Goal: Information Seeking & Learning: Find contact information

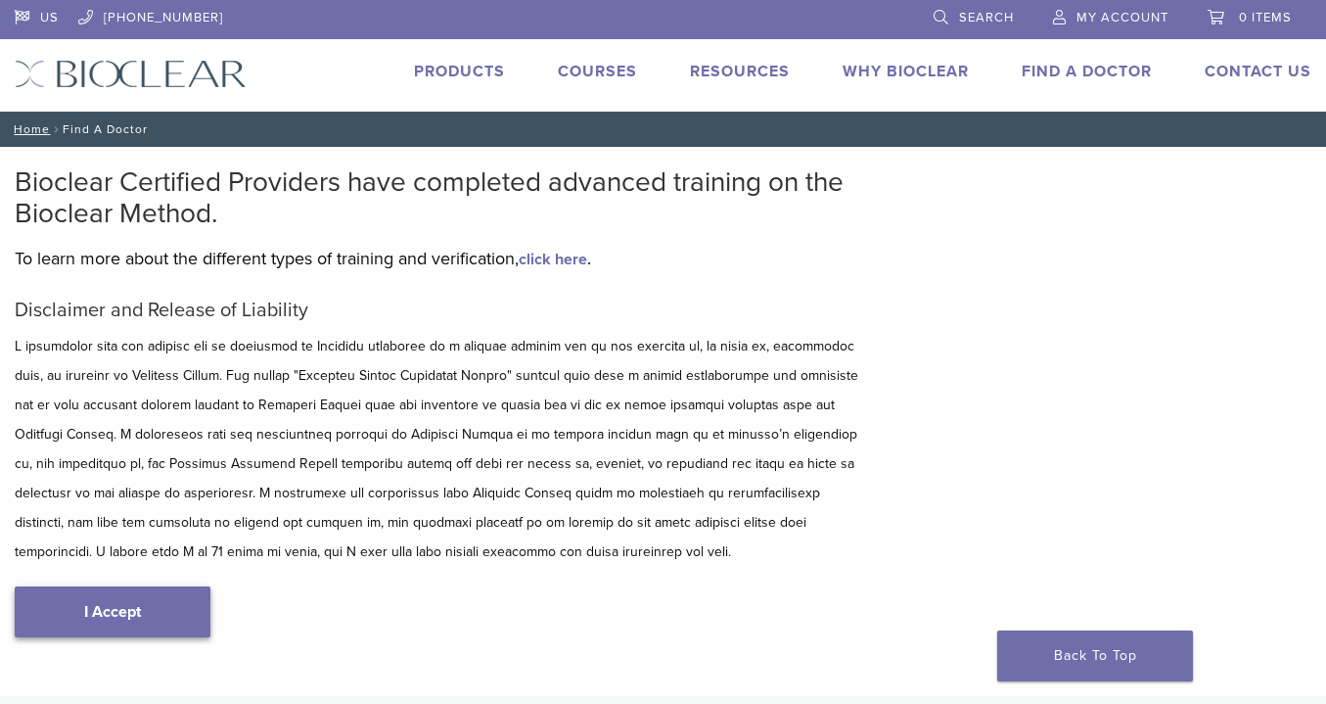
click at [133, 618] on body "US [PHONE_NUMBER] Search My Account 0 items Cart No products in the cart. Back …" at bounding box center [663, 582] width 1326 height 1164
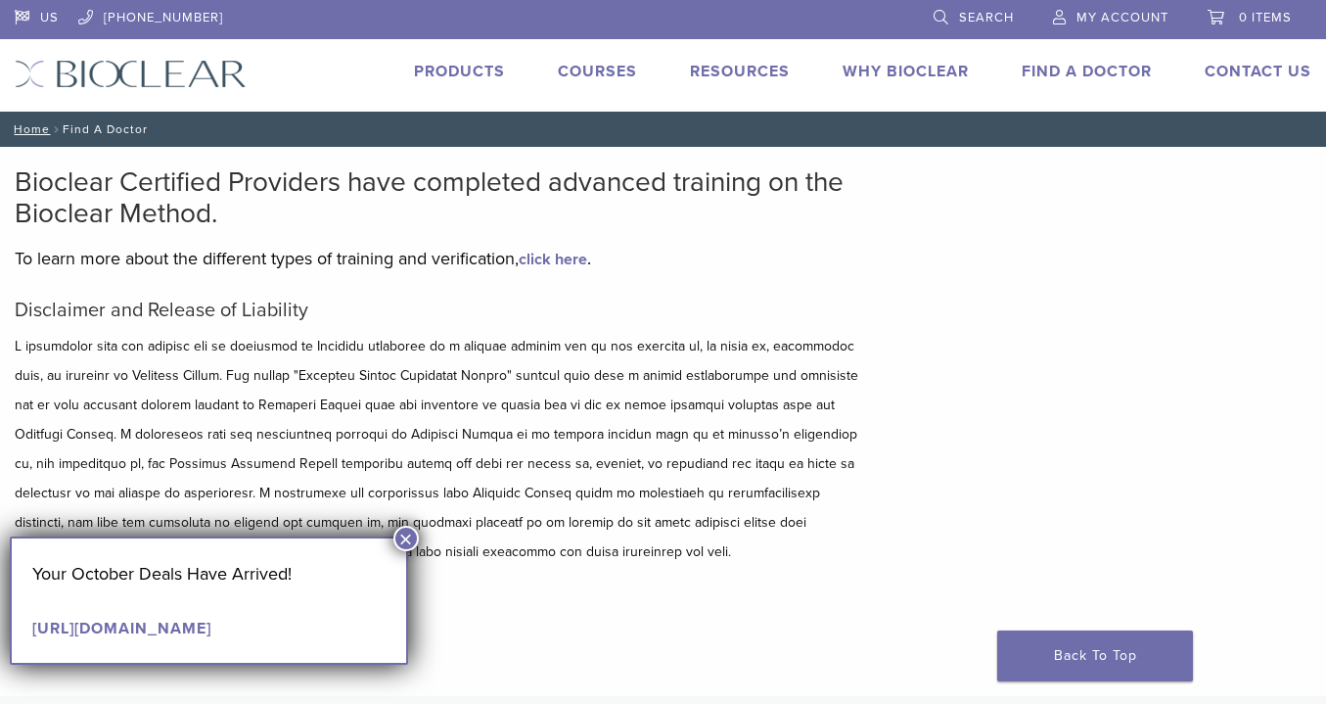
click at [422, 523] on p at bounding box center [442, 449] width 854 height 235
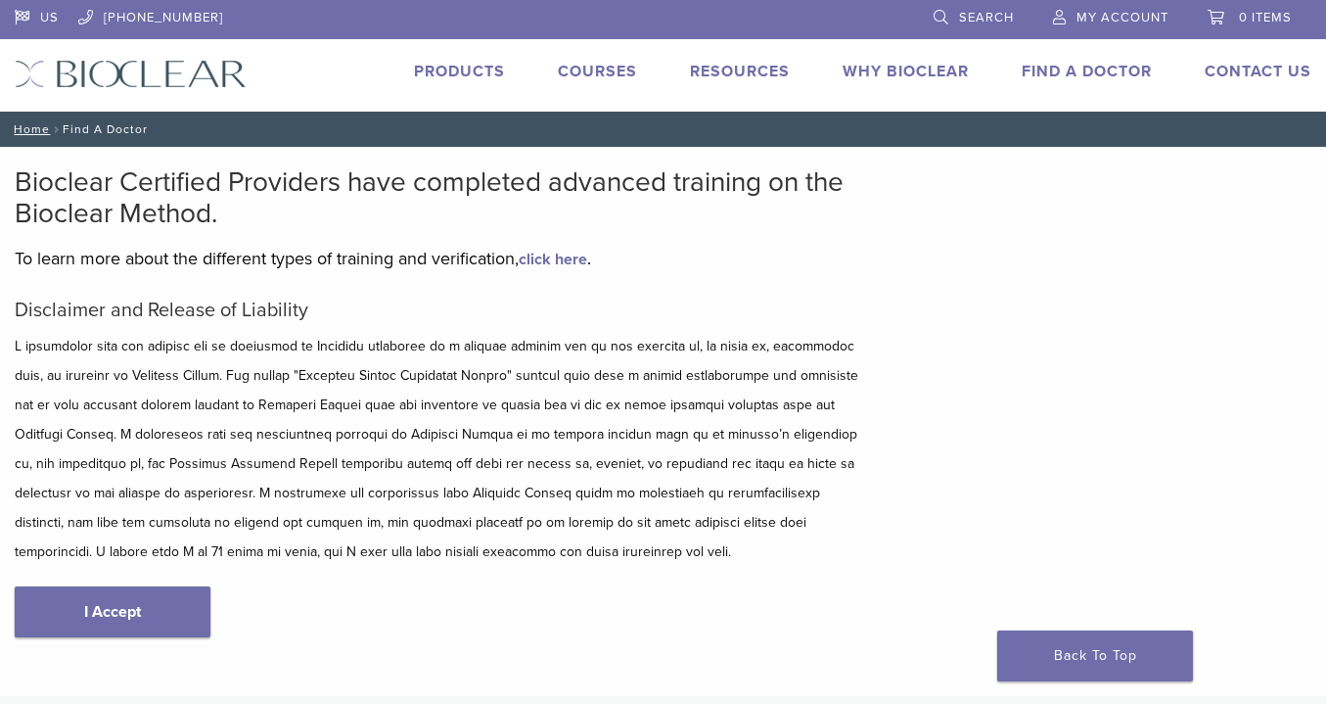
click at [193, 579] on div "Disclaimer and Release of Liability I Accept" at bounding box center [442, 487] width 854 height 379
click at [179, 591] on link "I Accept" at bounding box center [113, 611] width 196 height 51
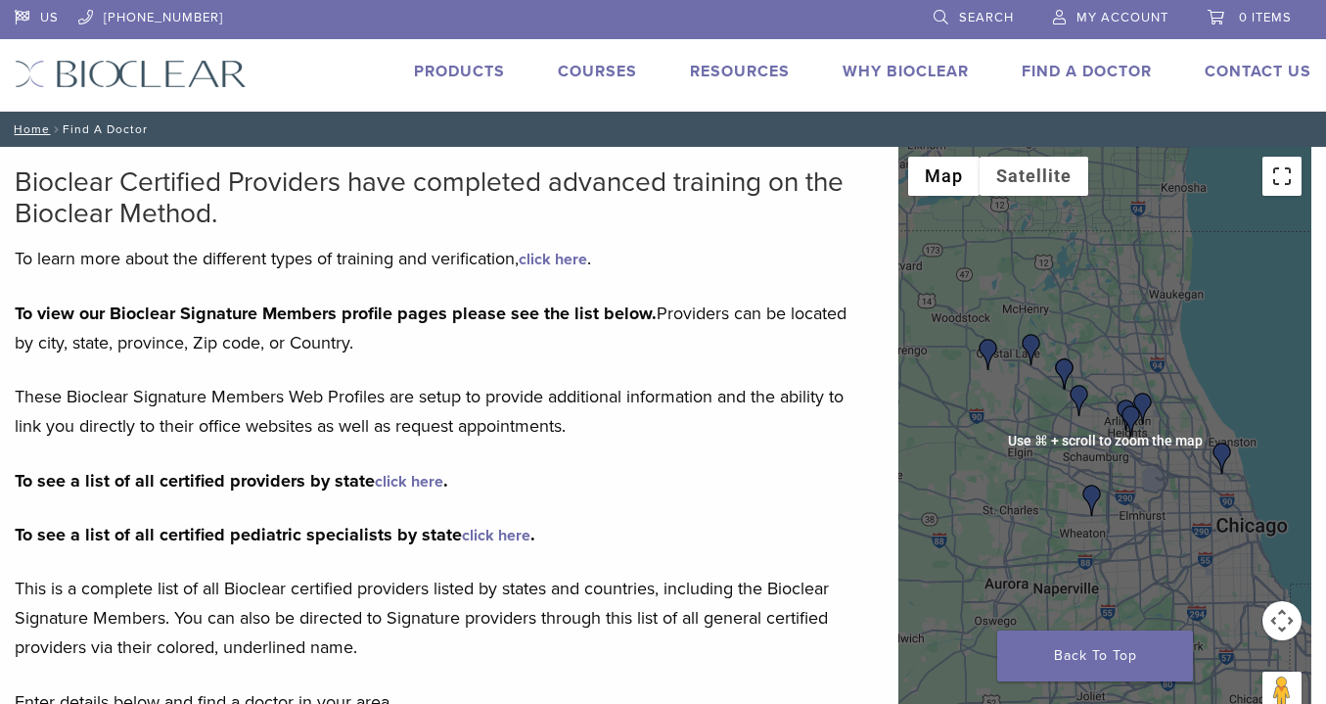
click at [1271, 179] on button "Toggle fullscreen view" at bounding box center [1281, 176] width 39 height 39
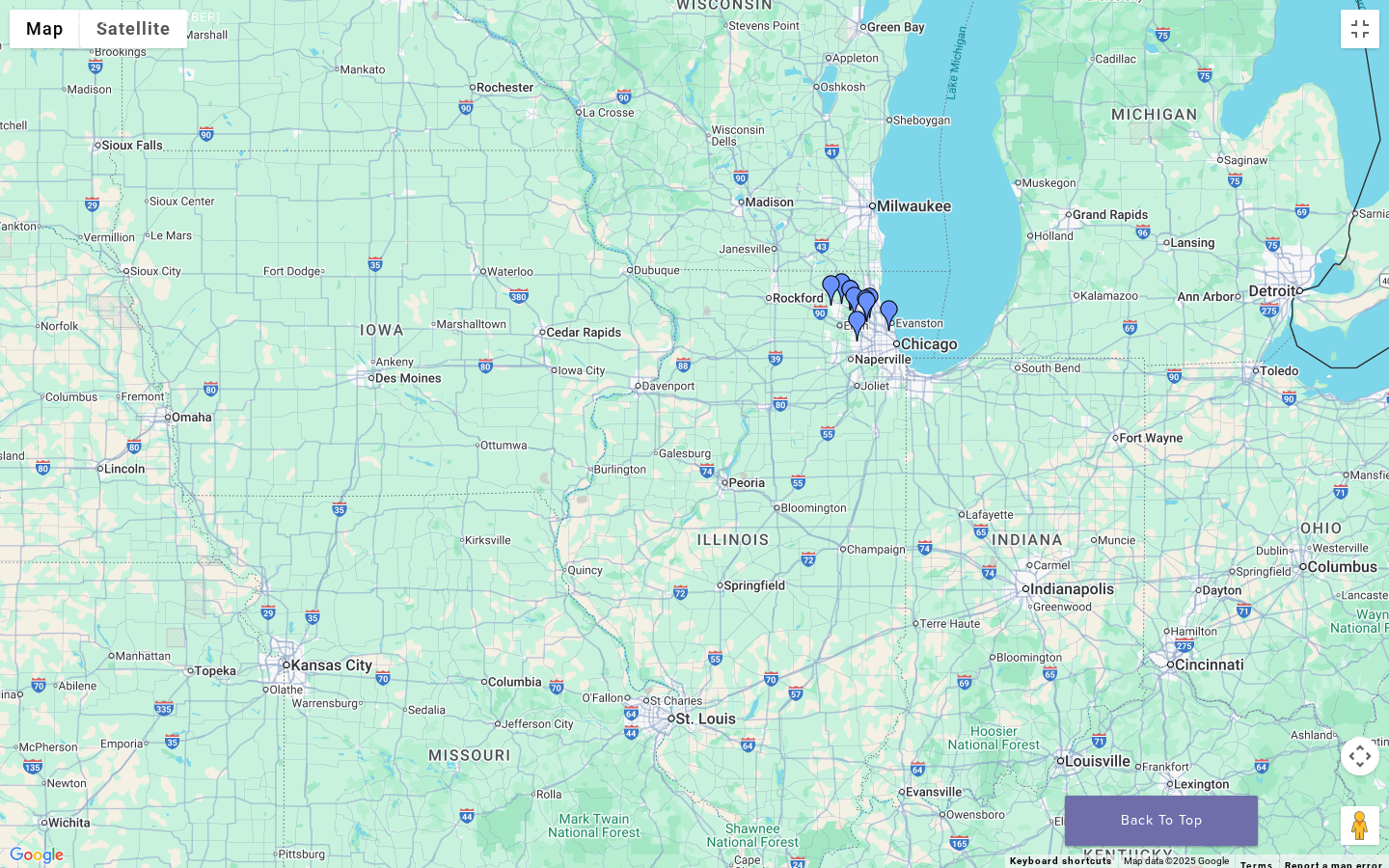
click at [867, 183] on div at bounding box center [694, 434] width 1389 height 868
click at [1306, 693] on button "Drag Pegman onto the map to open Street View" at bounding box center [1359, 825] width 38 height 38
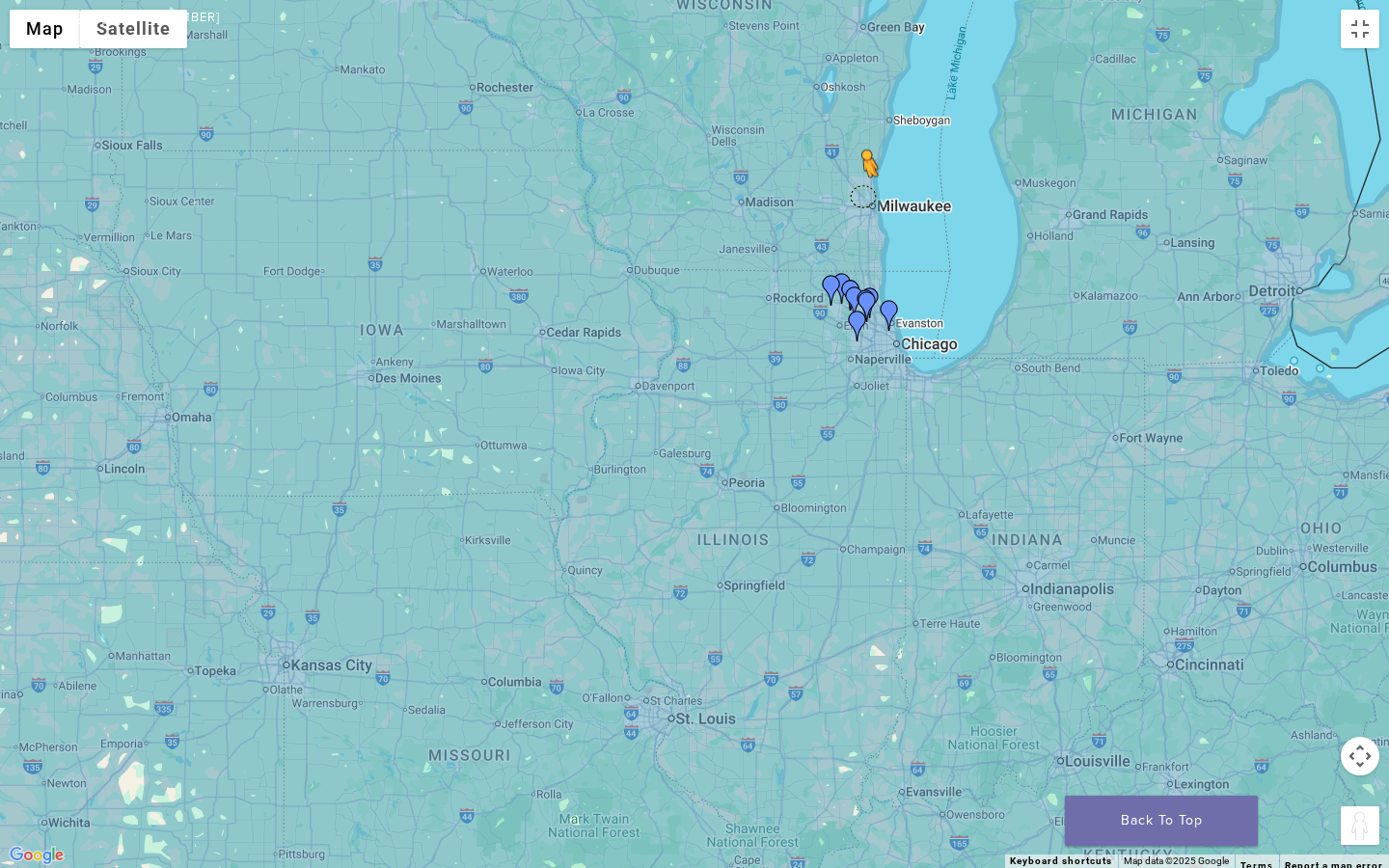
drag, startPoint x: 1360, startPoint y: 831, endPoint x: 864, endPoint y: 197, distance: 805.0
click at [864, 197] on div "To activate drag with keyboard, press Alt + Enter. Once in keyboard drag state,…" at bounding box center [694, 434] width 1389 height 868
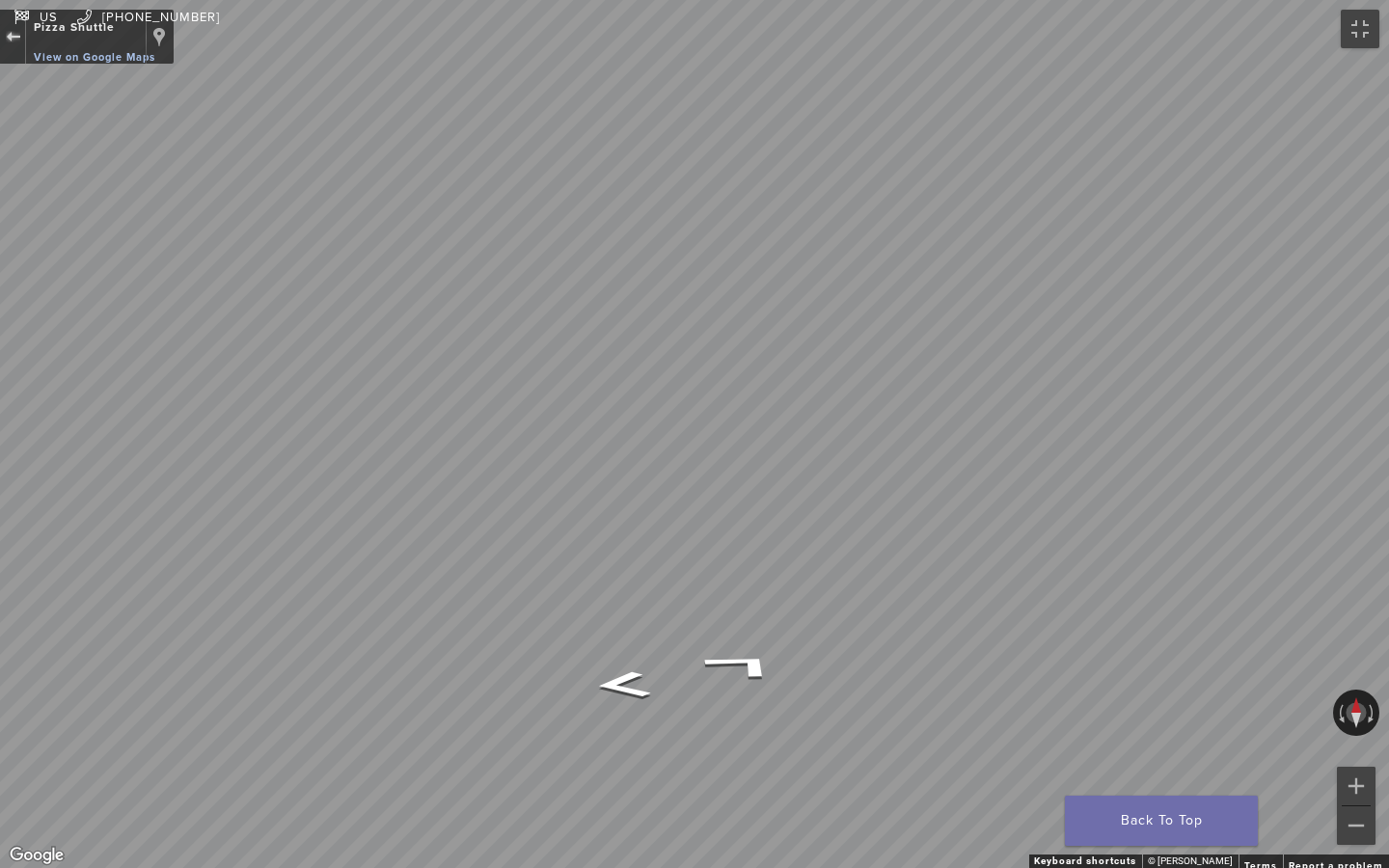
click at [11, 33] on div "Exit the Street View" at bounding box center [13, 36] width 15 height 12
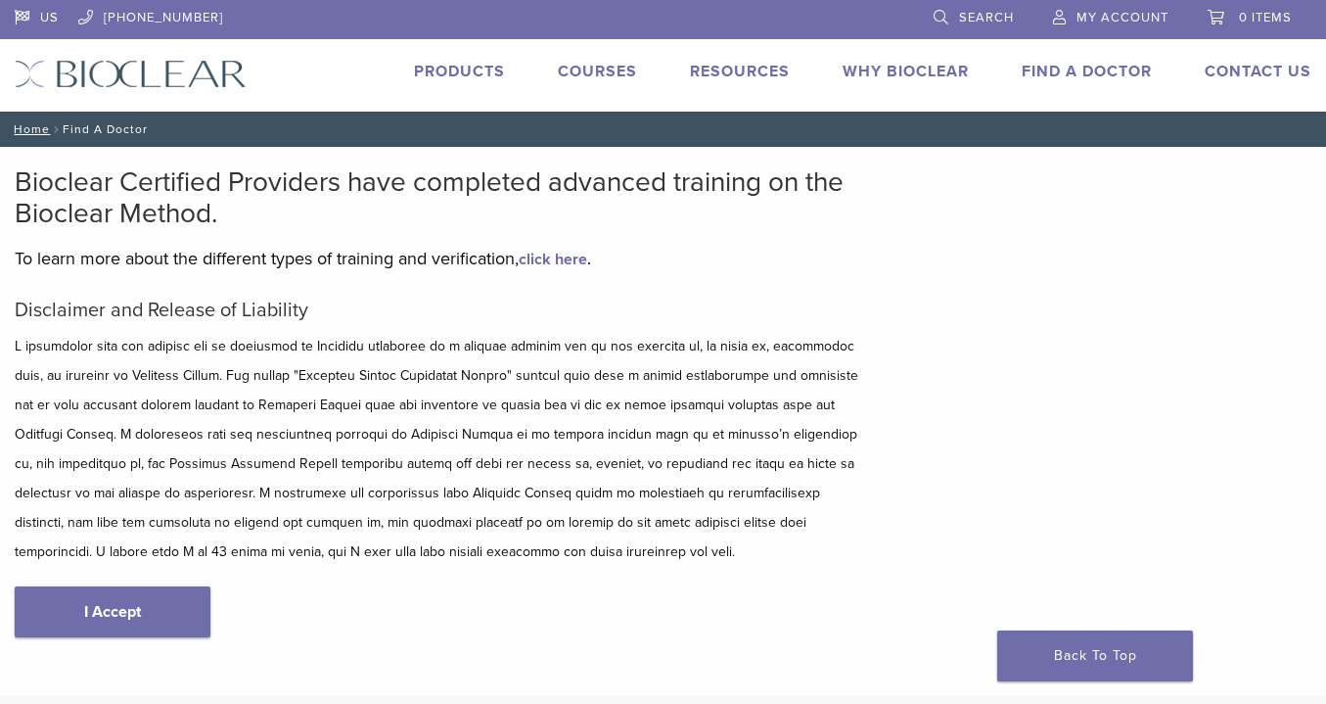
scroll to position [8, 0]
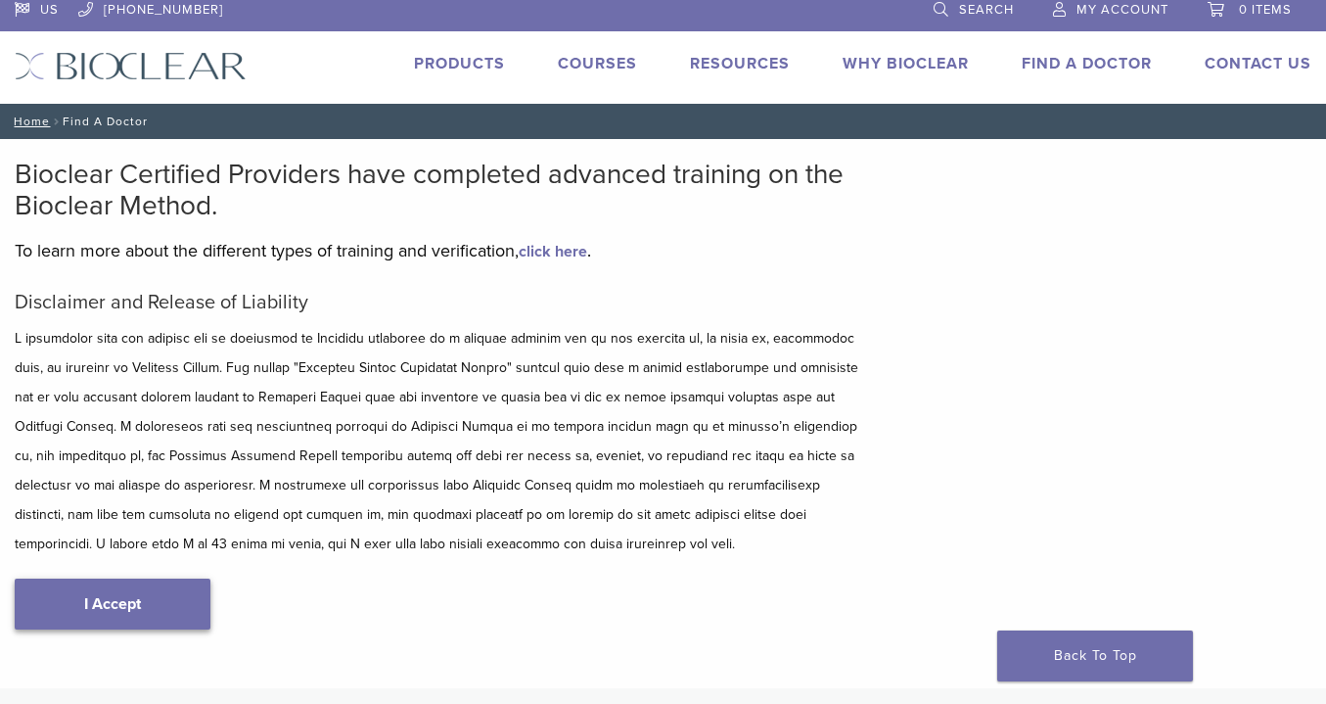
click at [147, 604] on link "I Accept" at bounding box center [113, 603] width 196 height 51
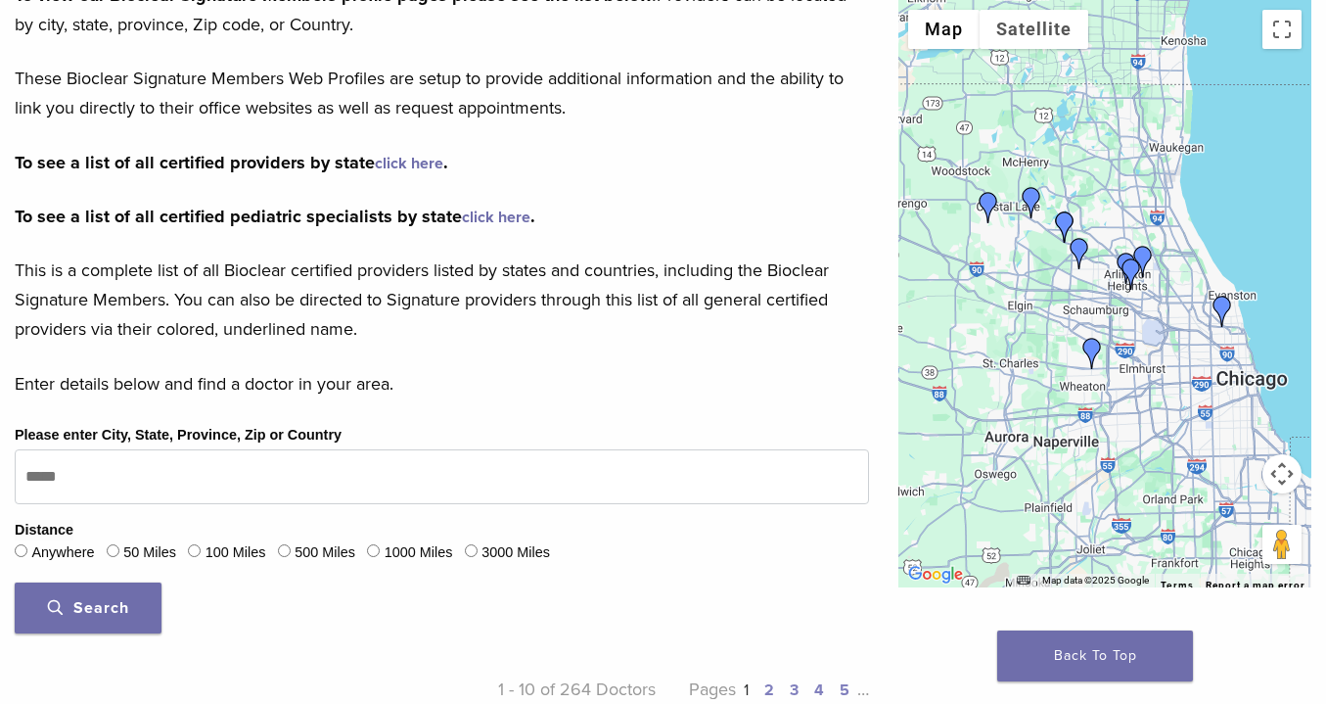
scroll to position [343, 0]
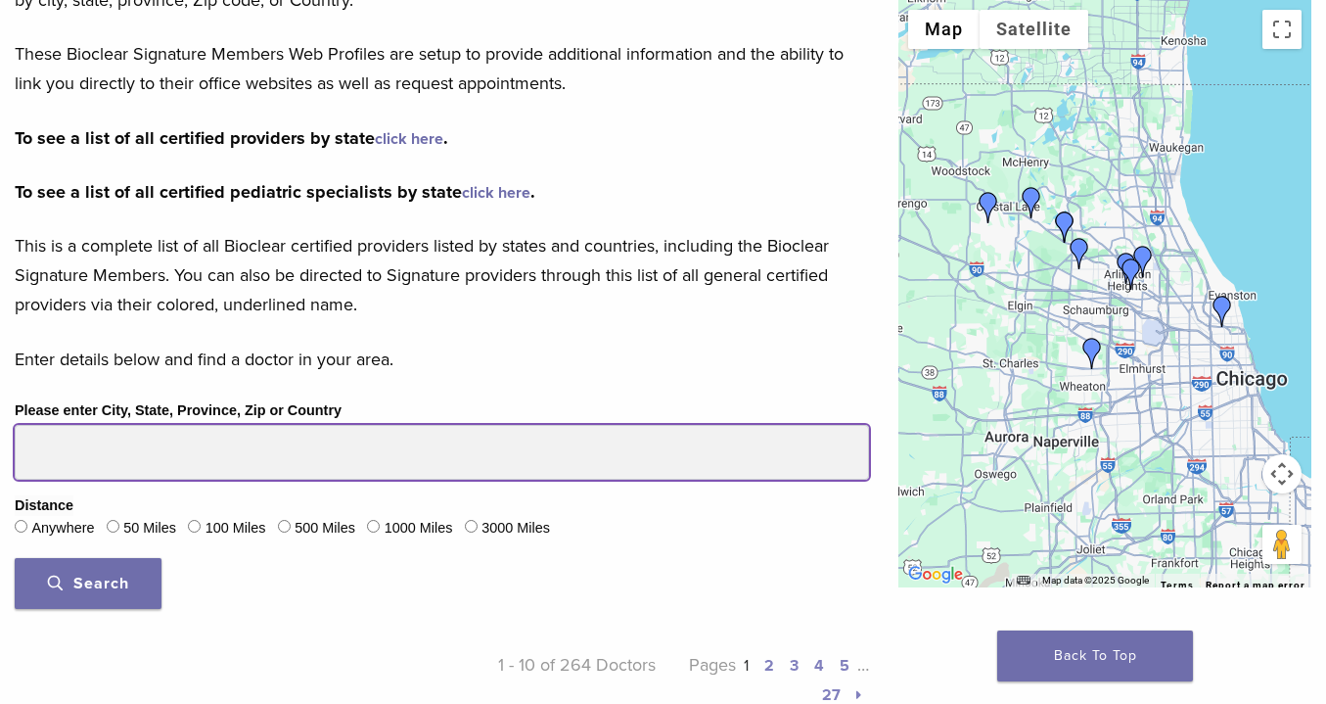
click at [492, 466] on input "Please enter City, State, Province, Zip or Country" at bounding box center [442, 452] width 854 height 55
click at [54, 452] on input "Please enter City, State, Province, Zip or Country" at bounding box center [442, 452] width 854 height 55
type input "*****"
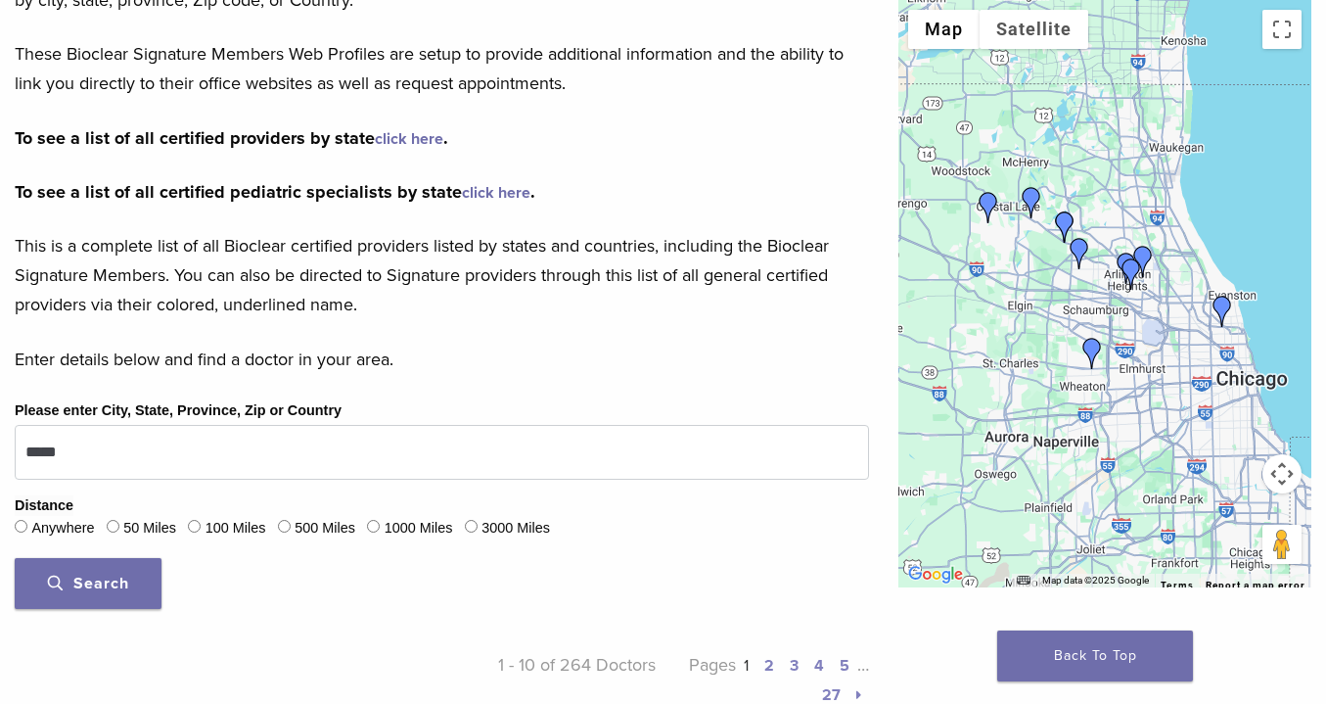
click at [112, 582] on span "Search" at bounding box center [88, 583] width 81 height 20
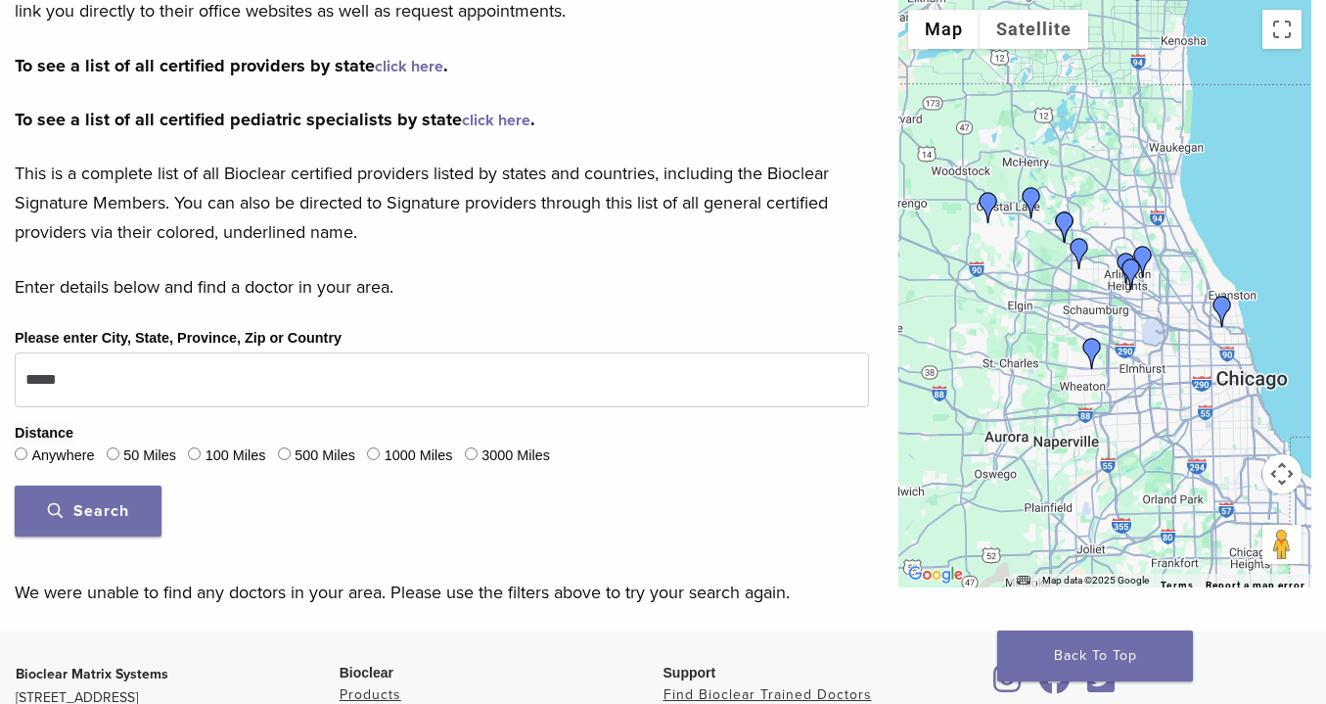
scroll to position [418, 0]
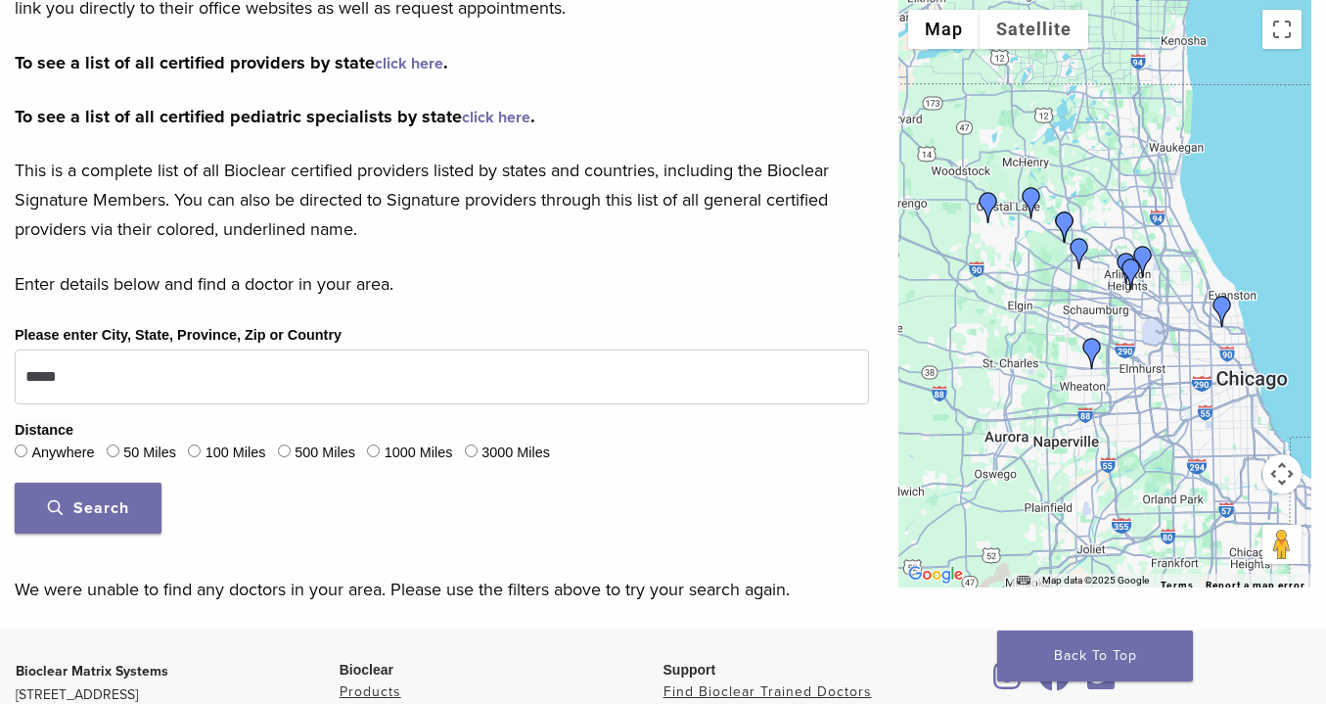
click at [203, 448] on div "100 Miles" at bounding box center [226, 452] width 77 height 25
click at [89, 492] on button "Search" at bounding box center [88, 507] width 147 height 51
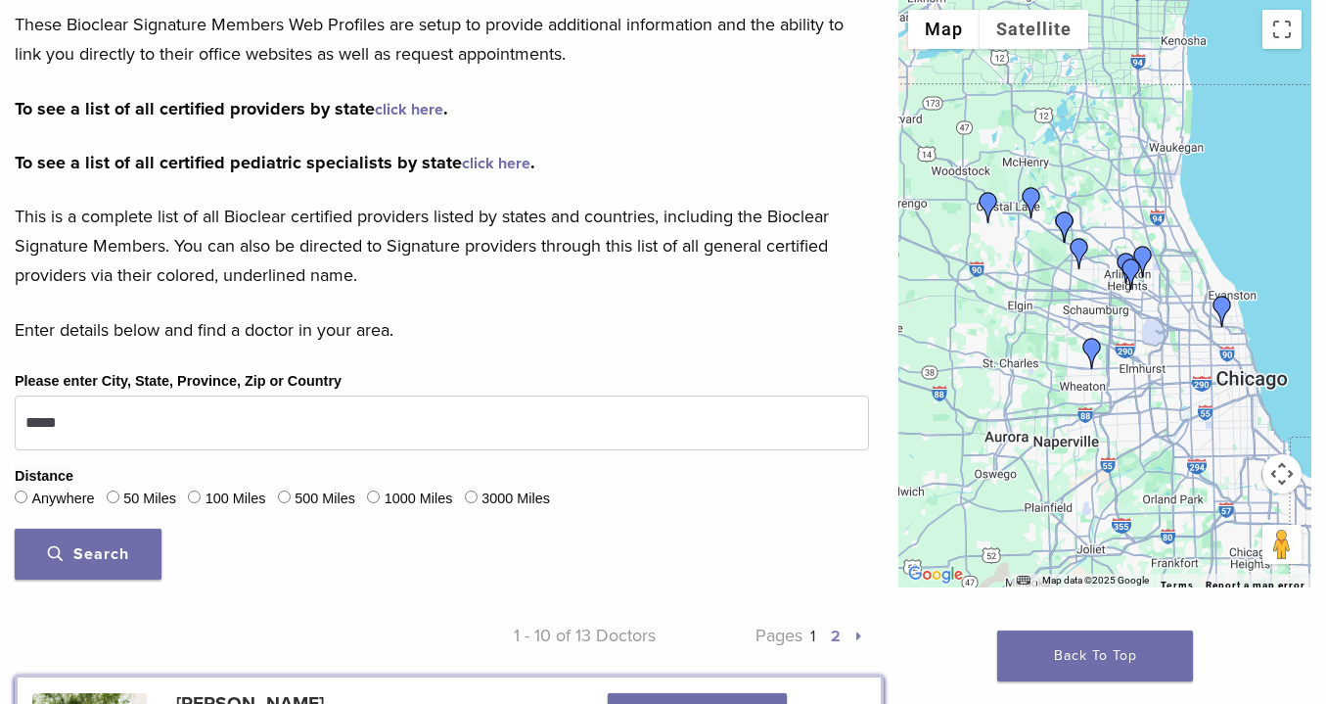
scroll to position [369, 0]
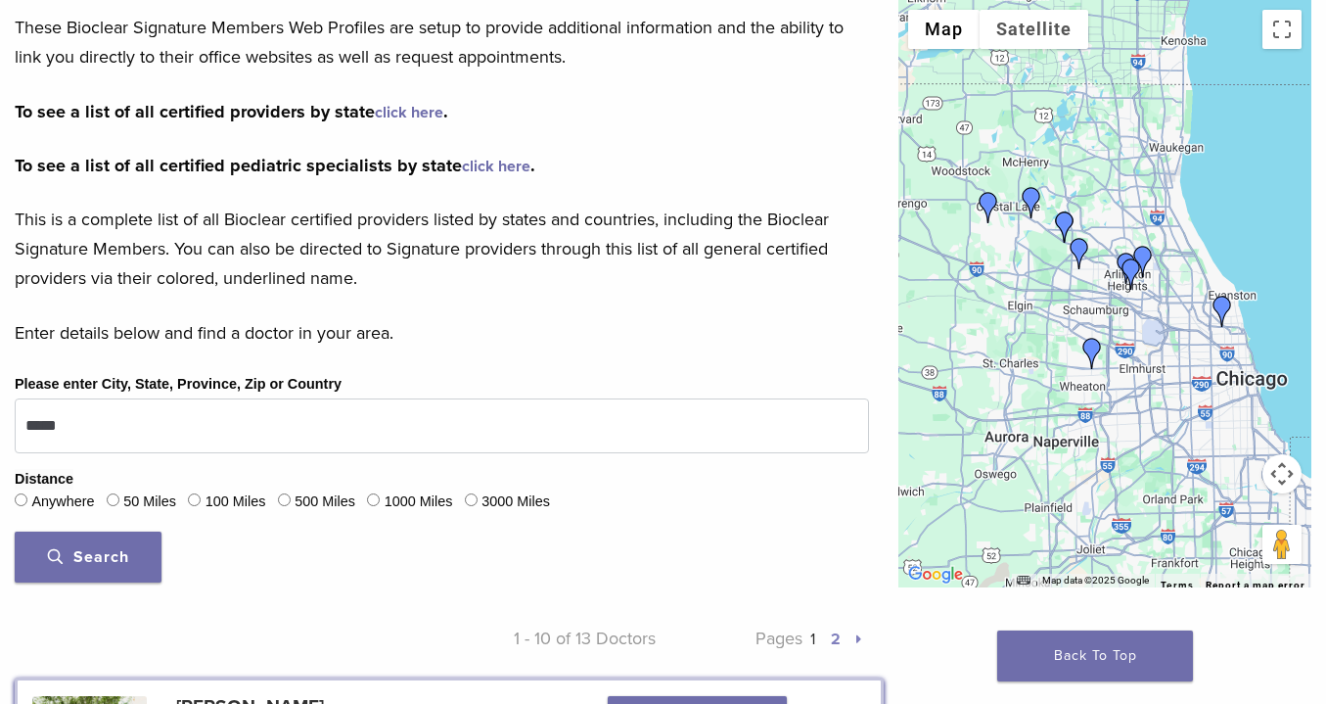
click at [123, 501] on label "50 Miles" at bounding box center [149, 502] width 53 height 22
click at [109, 564] on span "Search" at bounding box center [88, 557] width 81 height 20
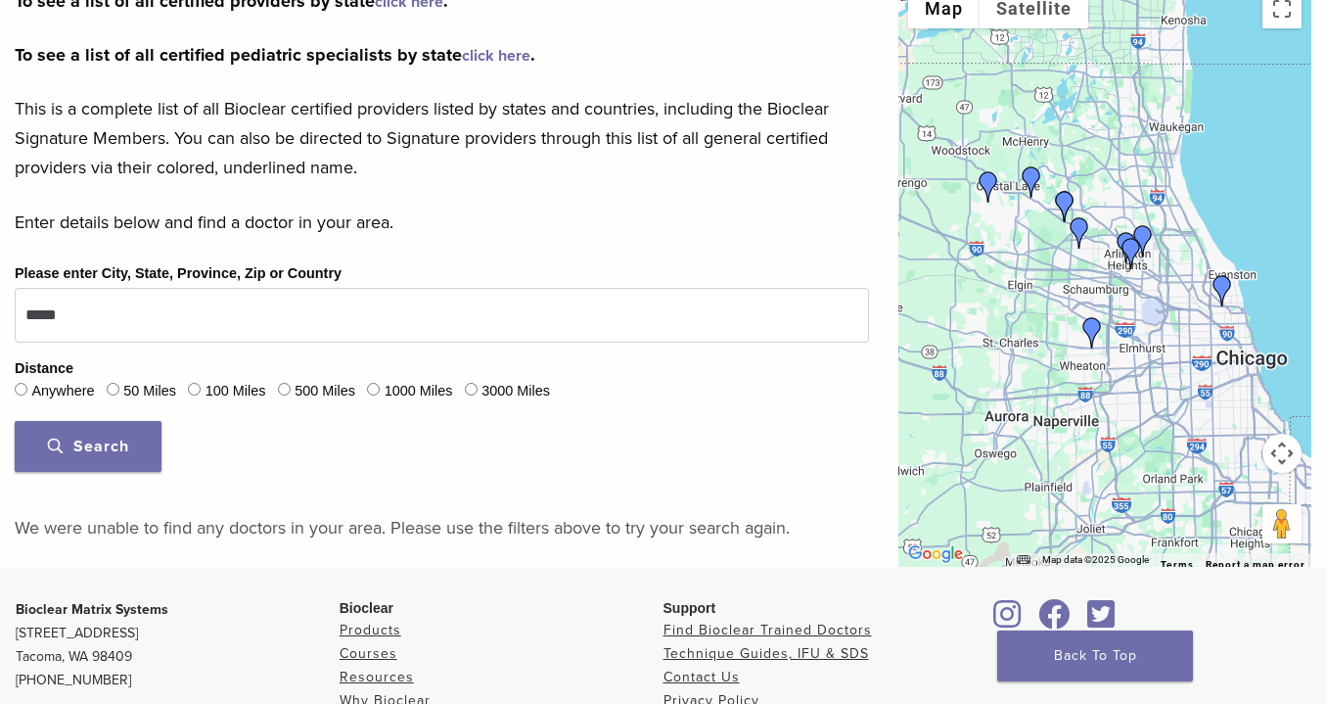
scroll to position [508, 0]
